Goal: Task Accomplishment & Management: Complete application form

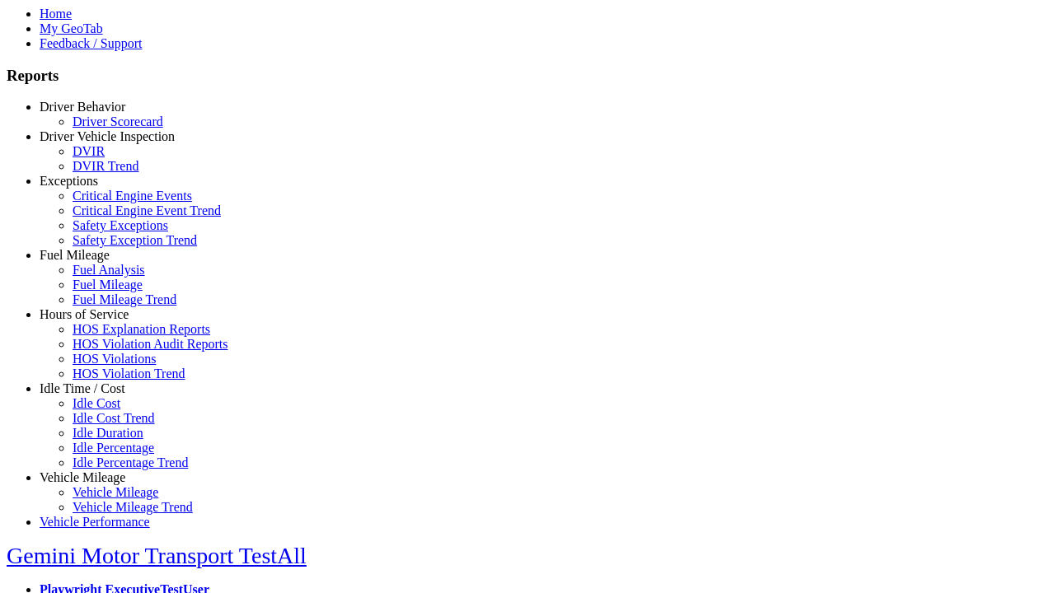
click at [95, 321] on link "Hours of Service" at bounding box center [84, 314] width 89 height 14
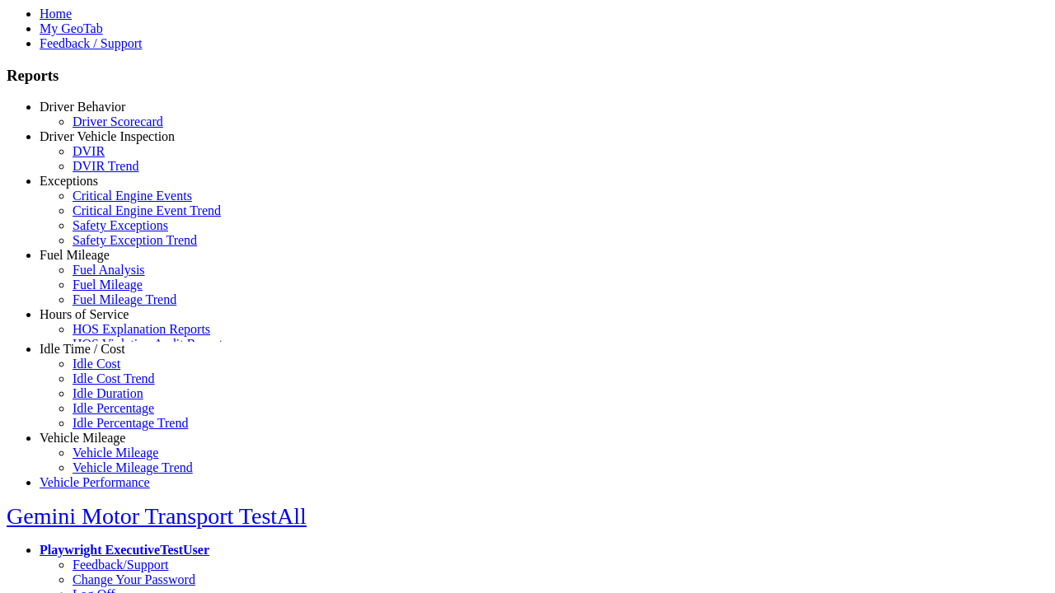
click at [107, 336] on link "HOS Explanation Reports" at bounding box center [142, 329] width 138 height 14
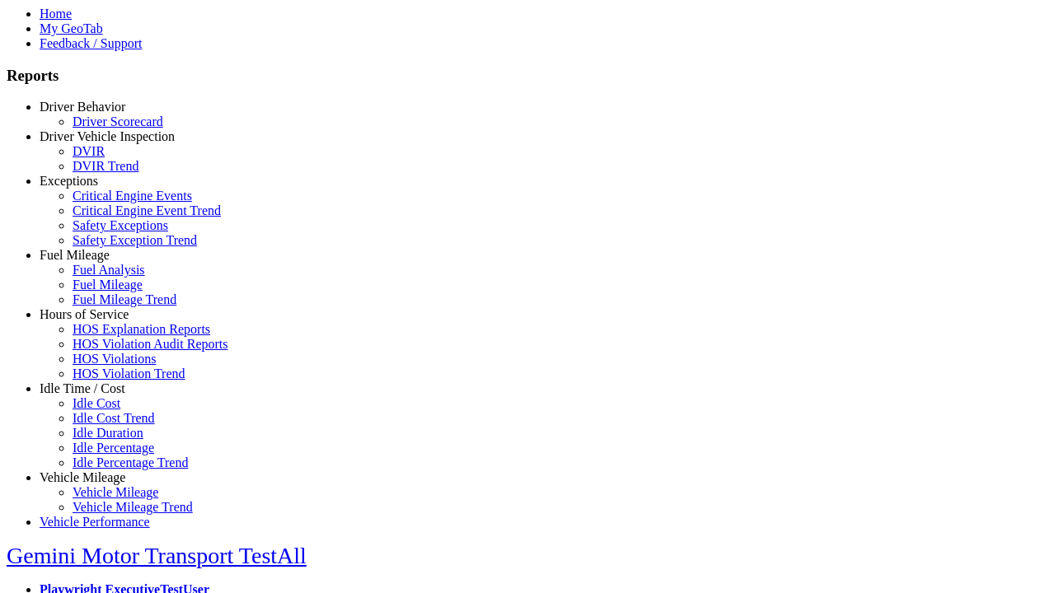
scroll to position [463, 0]
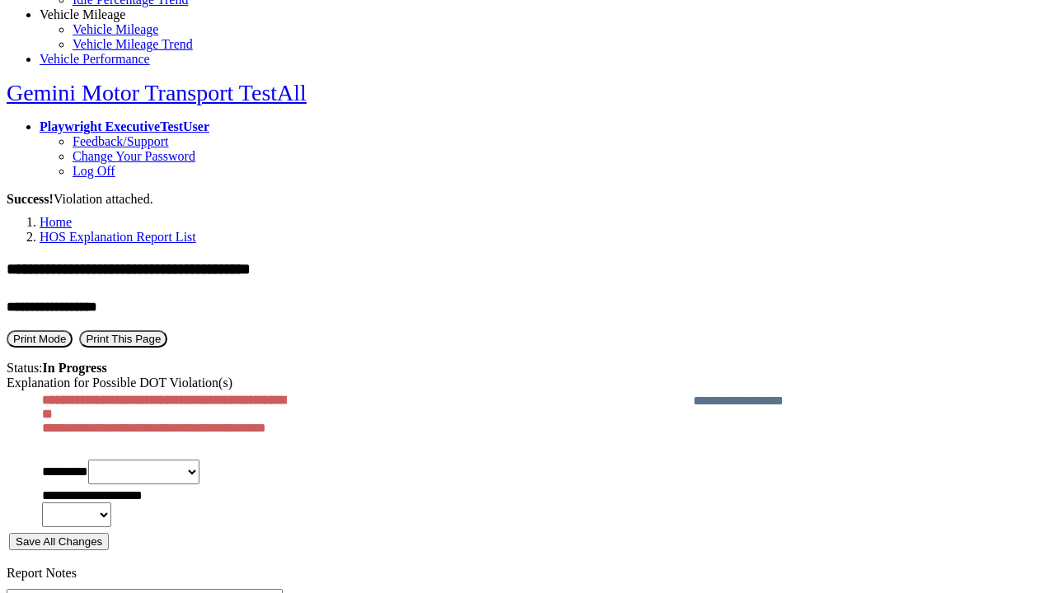
type textarea "**********"
